Goal: Task Accomplishment & Management: Use online tool/utility

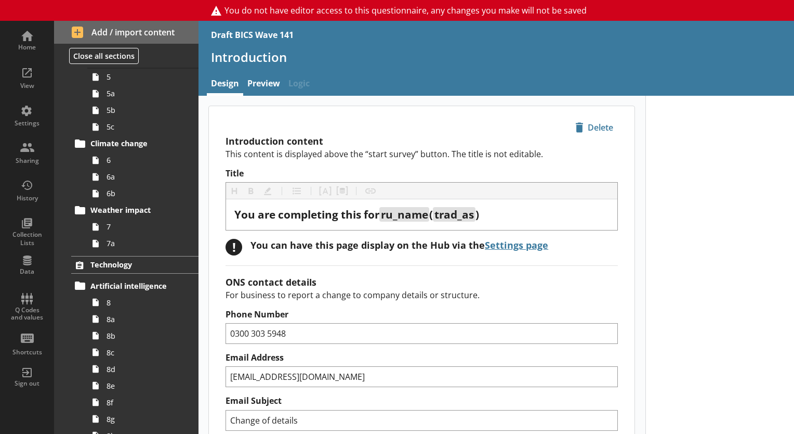
scroll to position [364, 0]
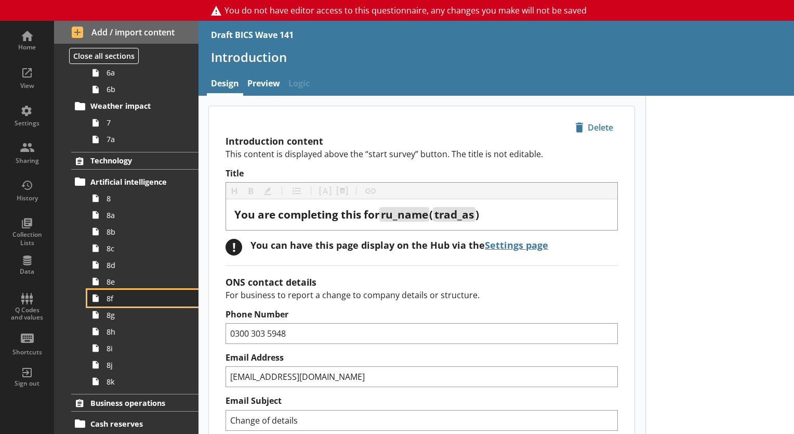
click at [127, 228] on link "8f" at bounding box center [142, 298] width 111 height 17
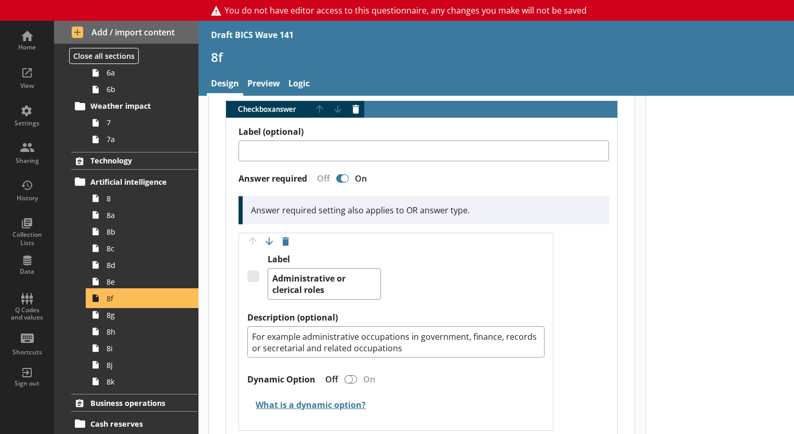
scroll to position [208, 0]
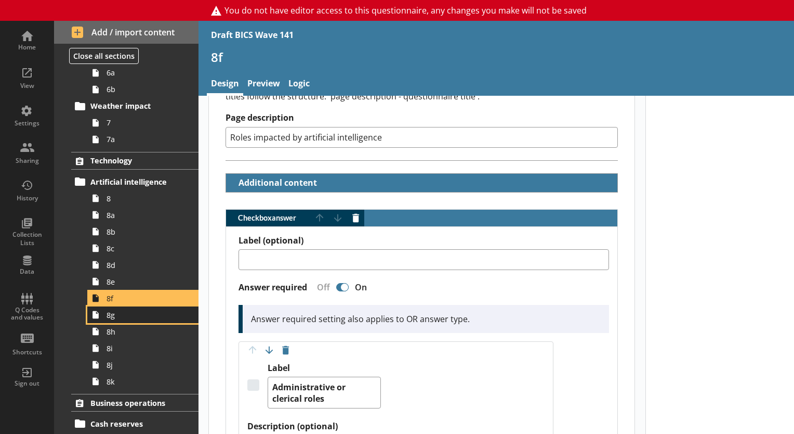
click at [109, 228] on link "8g" at bounding box center [142, 314] width 111 height 17
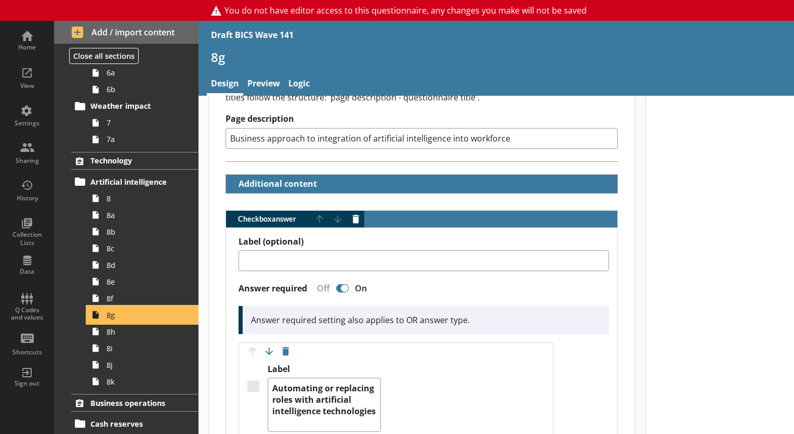
scroll to position [208, 0]
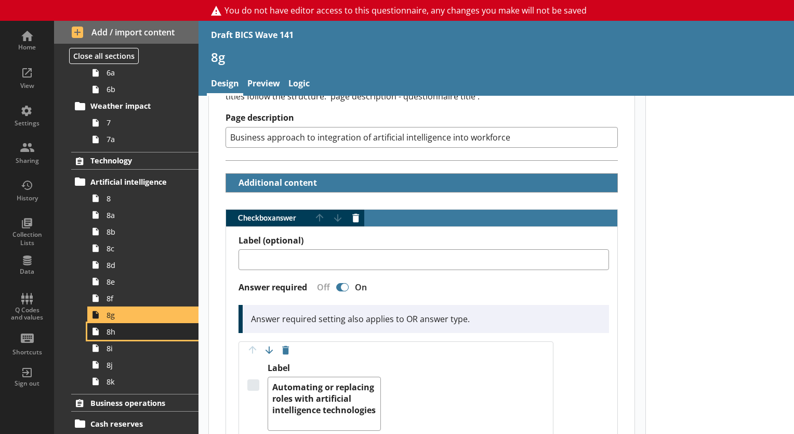
click at [130, 228] on span "8h" at bounding box center [146, 331] width 78 height 10
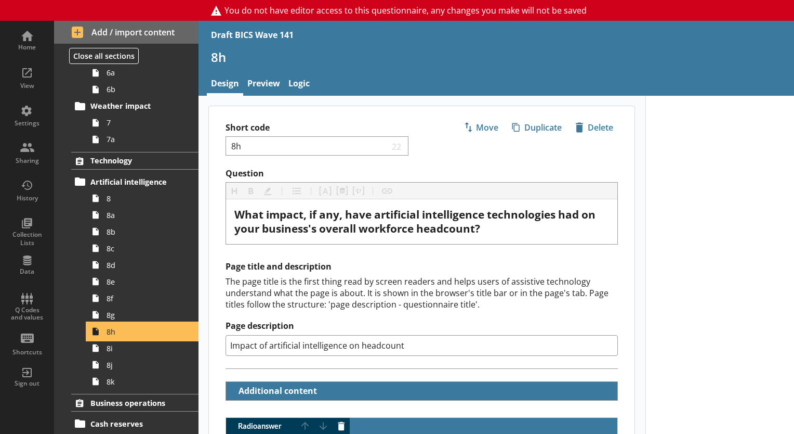
scroll to position [208, 0]
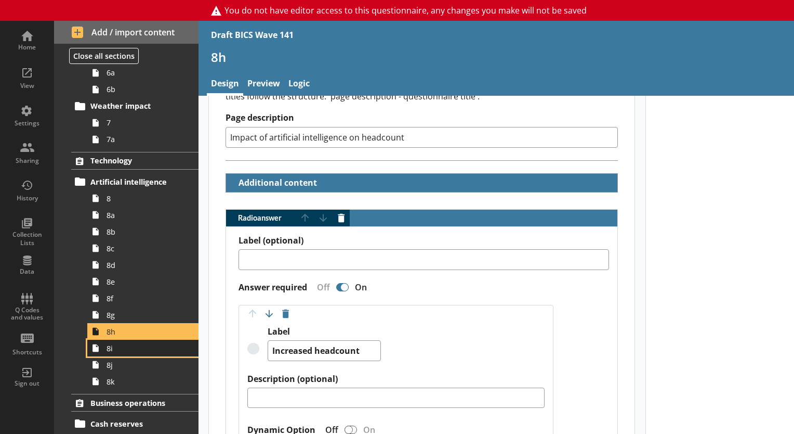
click at [128, 228] on span "8i" at bounding box center [146, 348] width 78 height 10
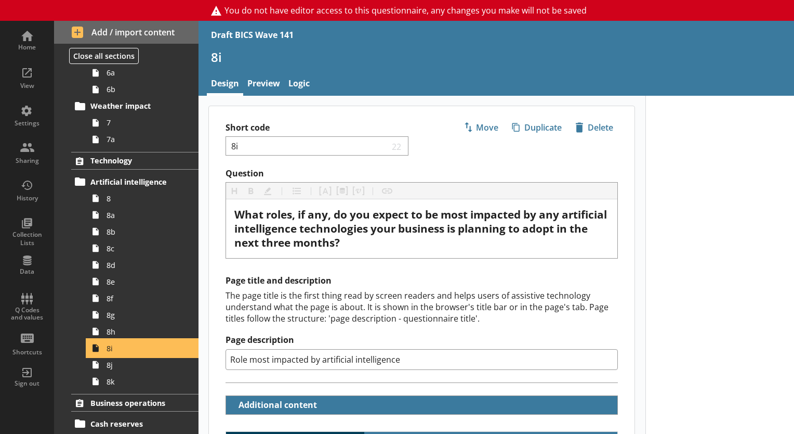
scroll to position [208, 0]
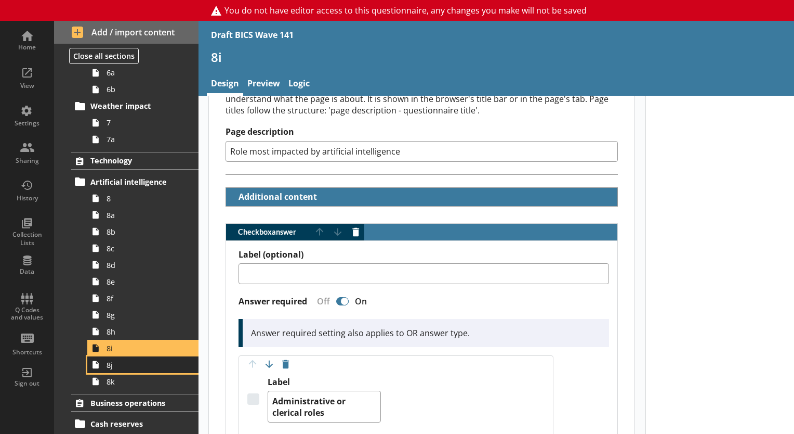
click at [130, 228] on span "8j" at bounding box center [146, 365] width 78 height 10
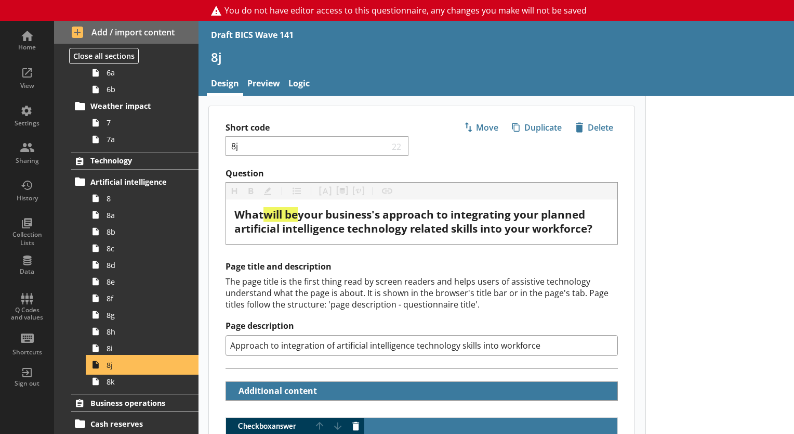
scroll to position [260, 0]
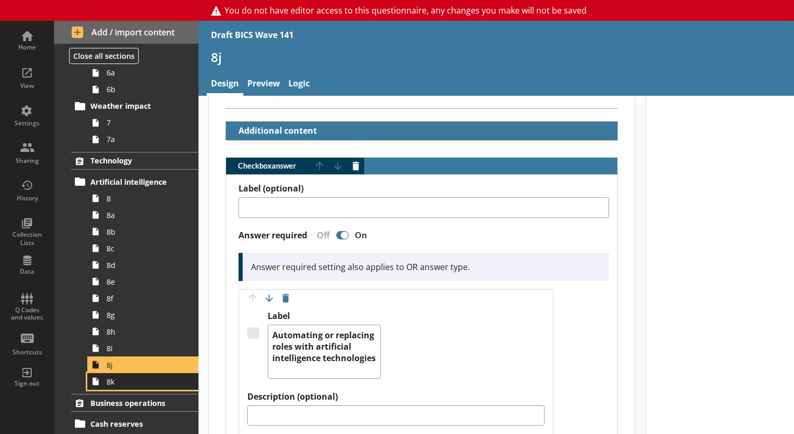
click at [122, 228] on span "8k" at bounding box center [146, 381] width 78 height 10
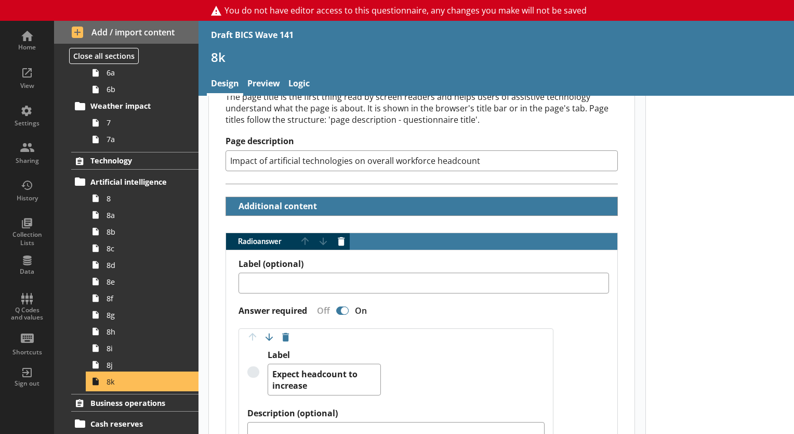
scroll to position [208, 0]
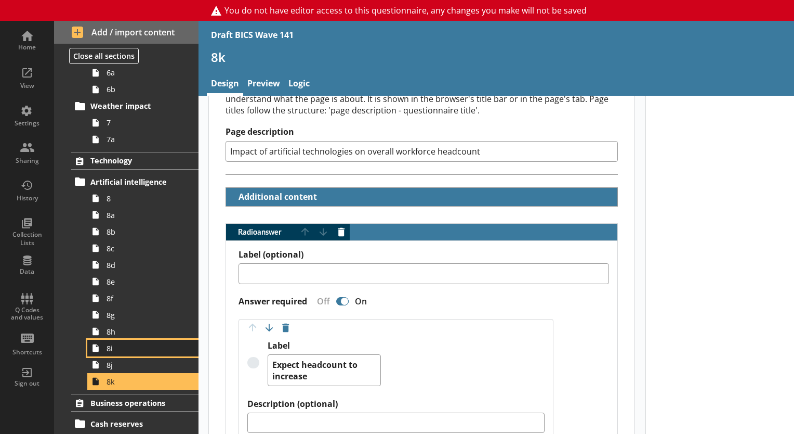
click at [117, 228] on span "8i" at bounding box center [146, 348] width 78 height 10
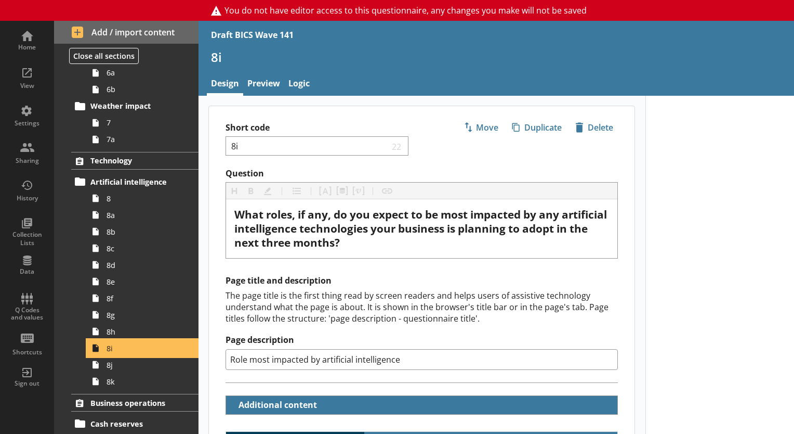
type textarea "x"
click at [266, 84] on link "Preview" at bounding box center [263, 84] width 41 height 22
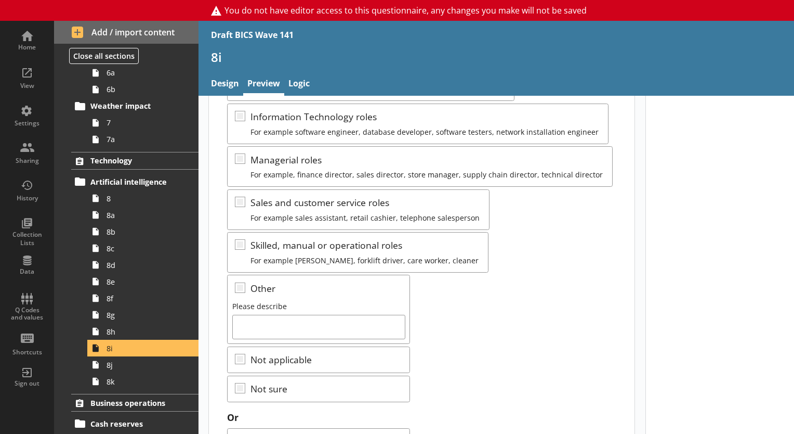
scroll to position [260, 0]
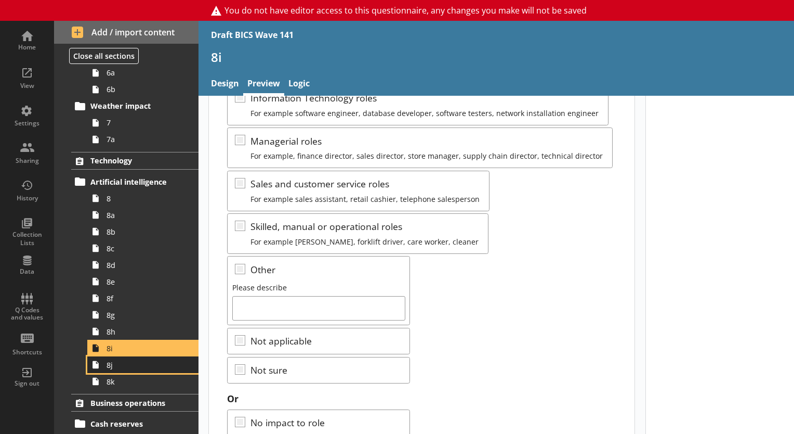
click at [114, 228] on link "8j" at bounding box center [142, 364] width 111 height 17
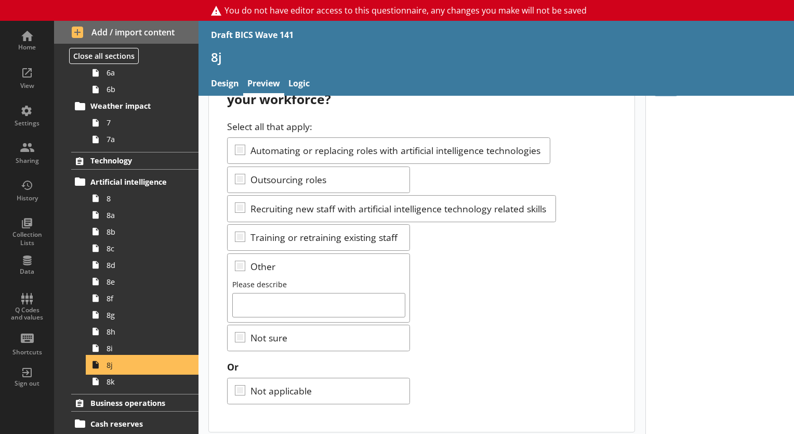
scroll to position [74, 0]
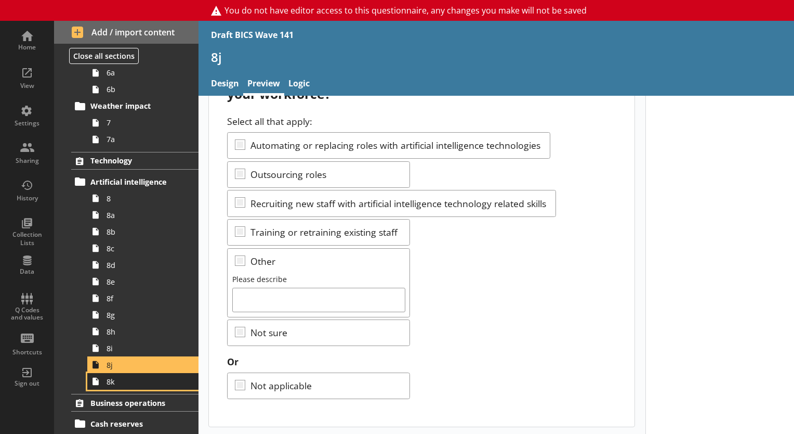
click at [158, 228] on span "8k" at bounding box center [146, 381] width 78 height 10
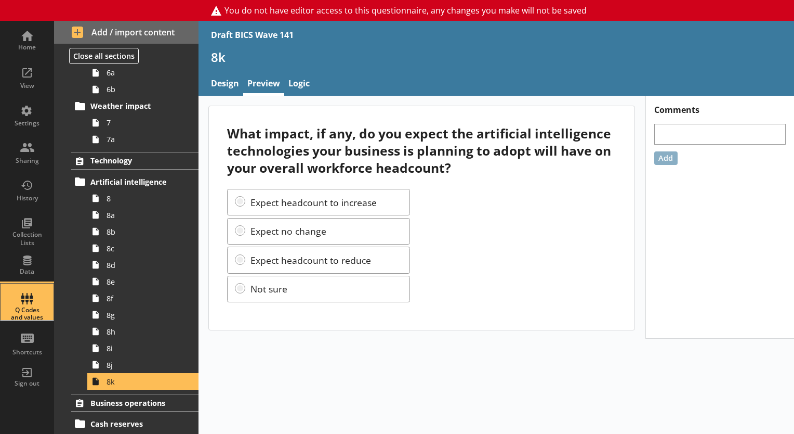
click at [31, 228] on div "Q Codes and values" at bounding box center [27, 301] width 36 height 36
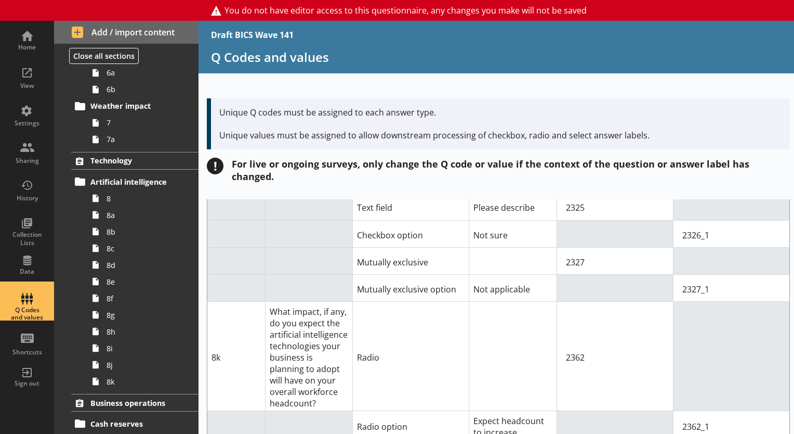
scroll to position [10344, 0]
